Goal: Download file/media

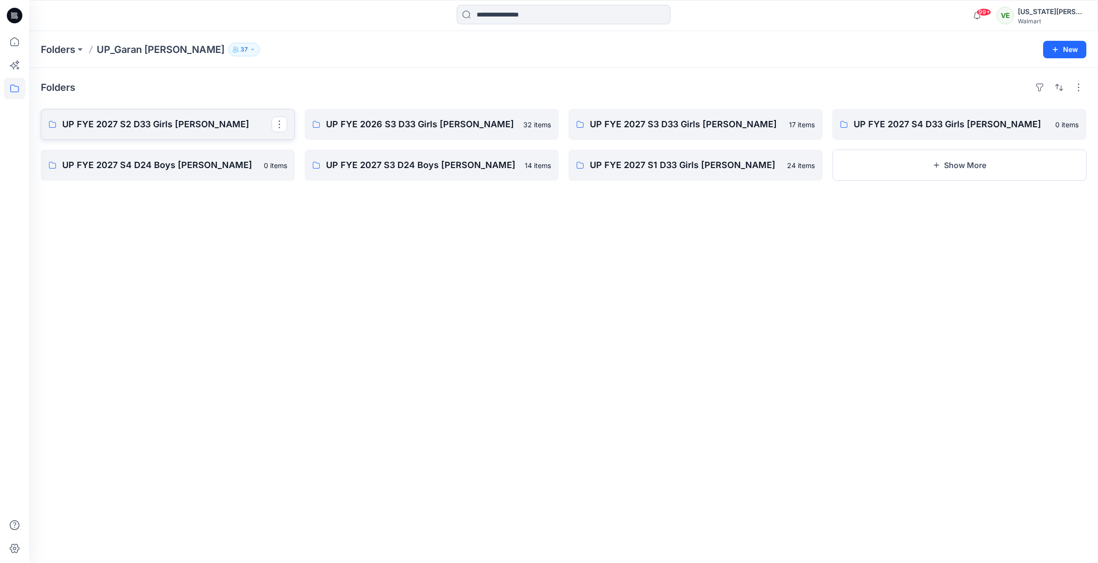
click at [251, 123] on p "UP FYE 2027 S2 D33 Girls [PERSON_NAME]" at bounding box center [166, 125] width 209 height 14
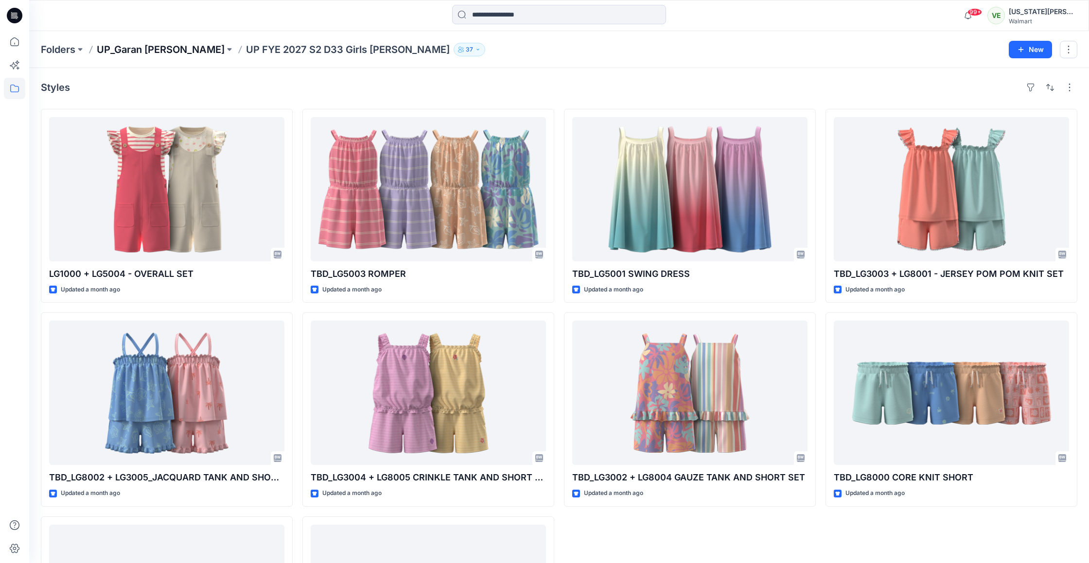
click at [131, 47] on p "UP_Garan [PERSON_NAME]" at bounding box center [161, 50] width 128 height 14
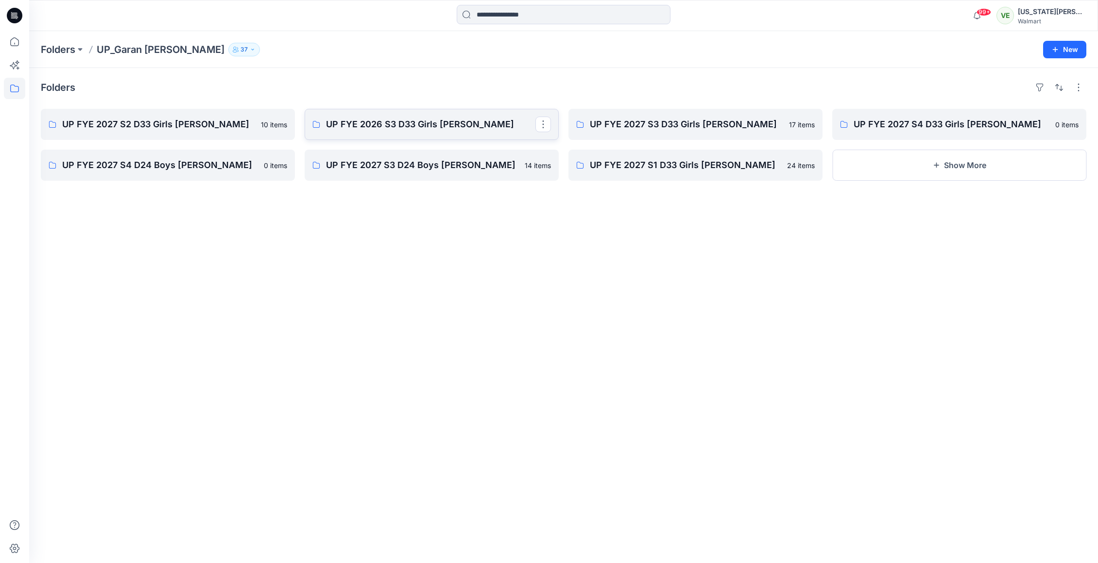
click at [437, 127] on p "UP FYE 2026 S3 D33 Girls [PERSON_NAME]" at bounding box center [430, 125] width 209 height 14
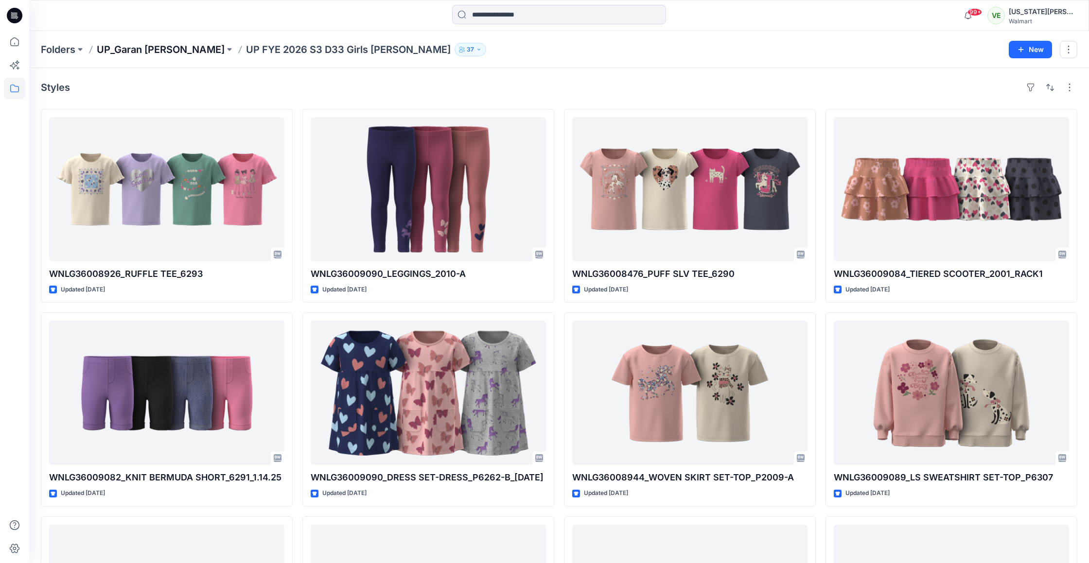
click at [116, 51] on p "UP_Garan [PERSON_NAME]" at bounding box center [161, 50] width 128 height 14
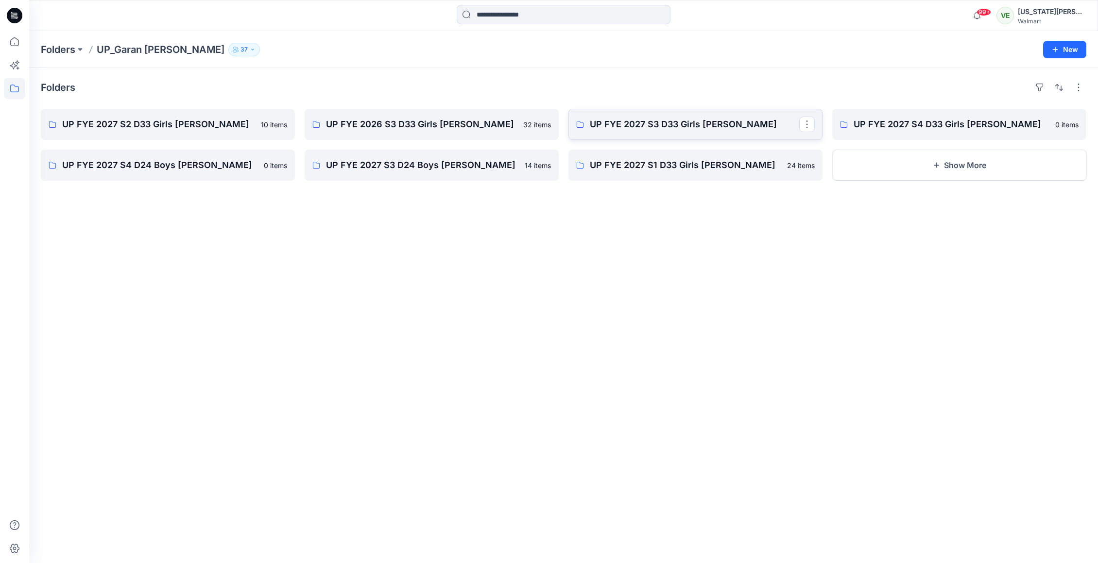
click at [654, 118] on p "UP FYE 2027 S3 D33 Girls [PERSON_NAME]" at bounding box center [694, 125] width 209 height 14
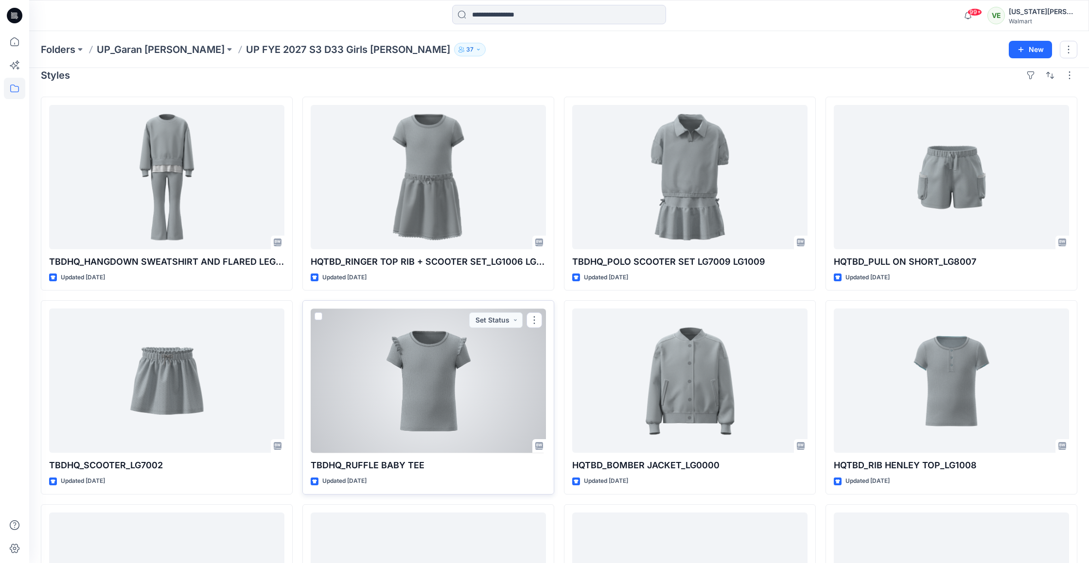
scroll to position [14, 0]
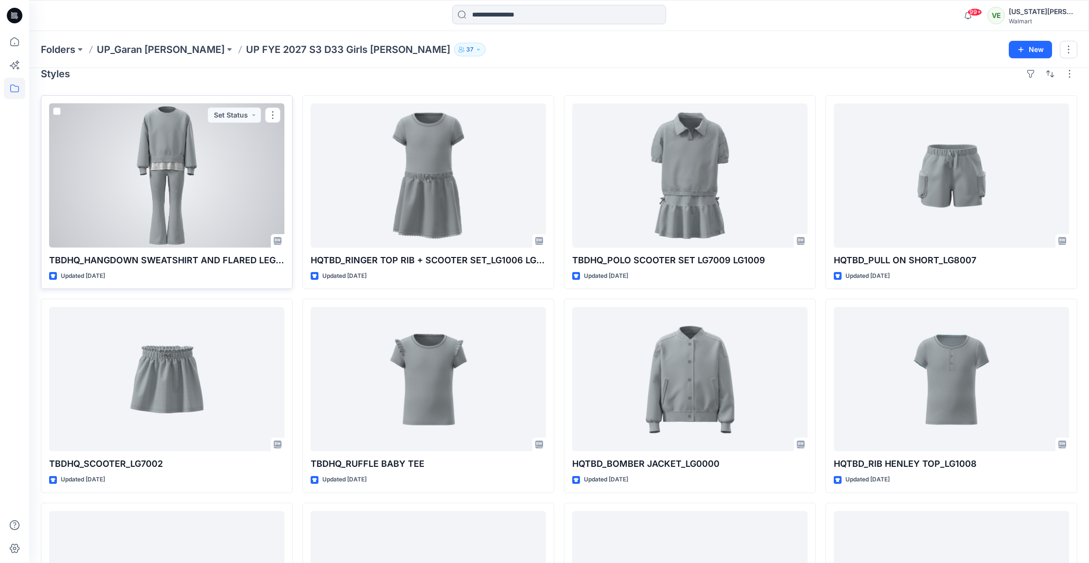
click at [121, 228] on div at bounding box center [166, 176] width 235 height 144
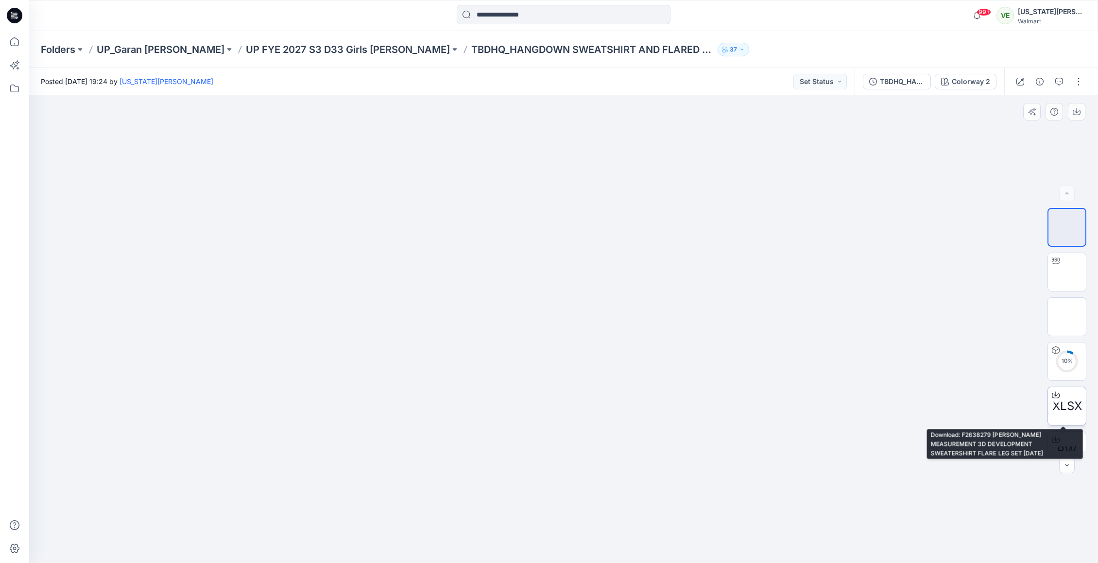
scroll to position [19, 0]
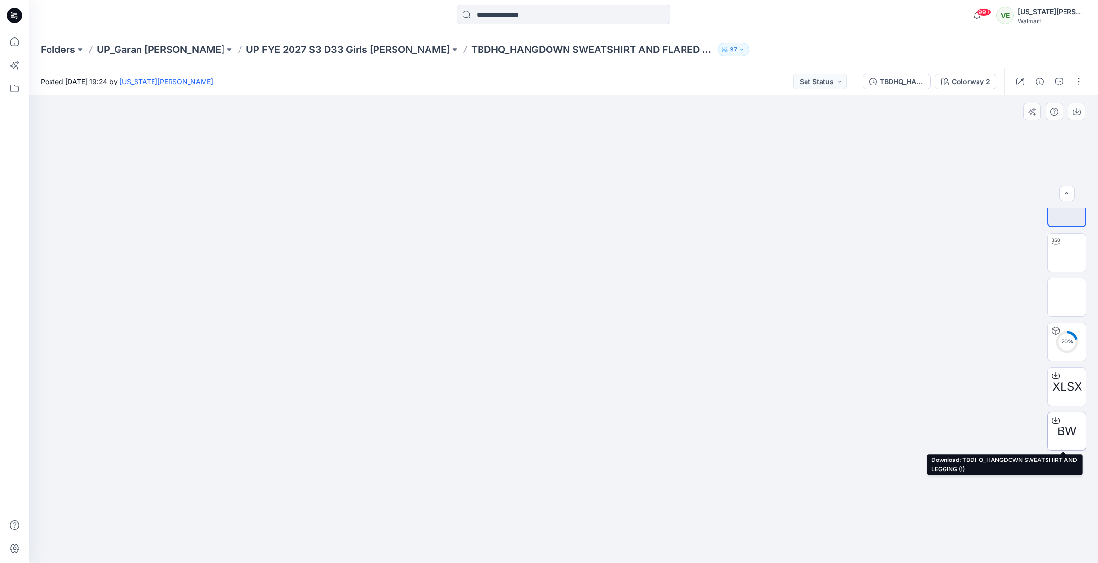
click at [1052, 419] on icon at bounding box center [1056, 420] width 8 height 8
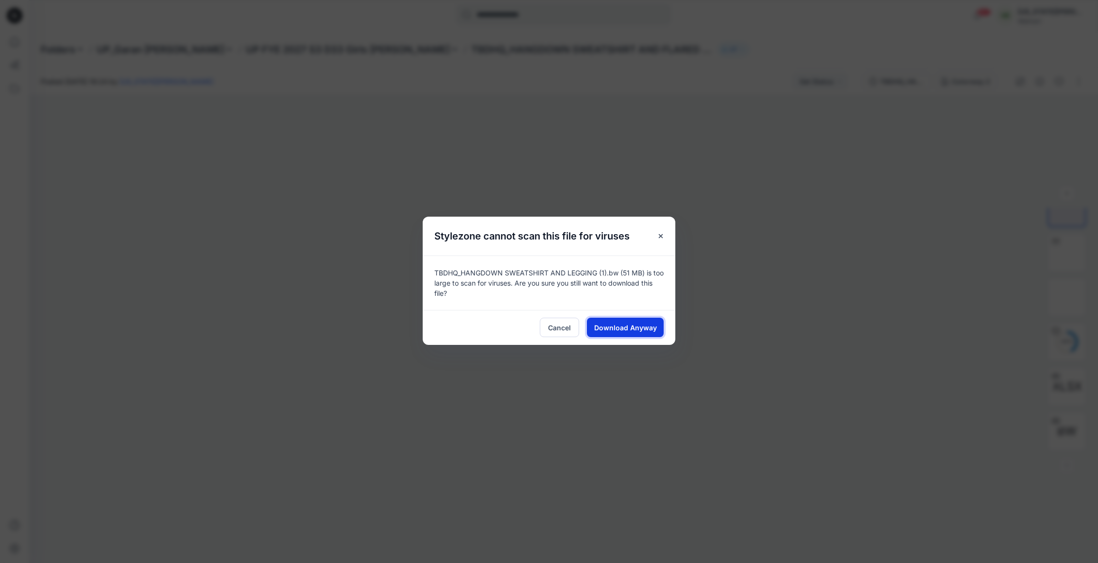
click at [600, 331] on span "Download Anyway" at bounding box center [625, 328] width 63 height 10
